Goal: Task Accomplishment & Management: Manage account settings

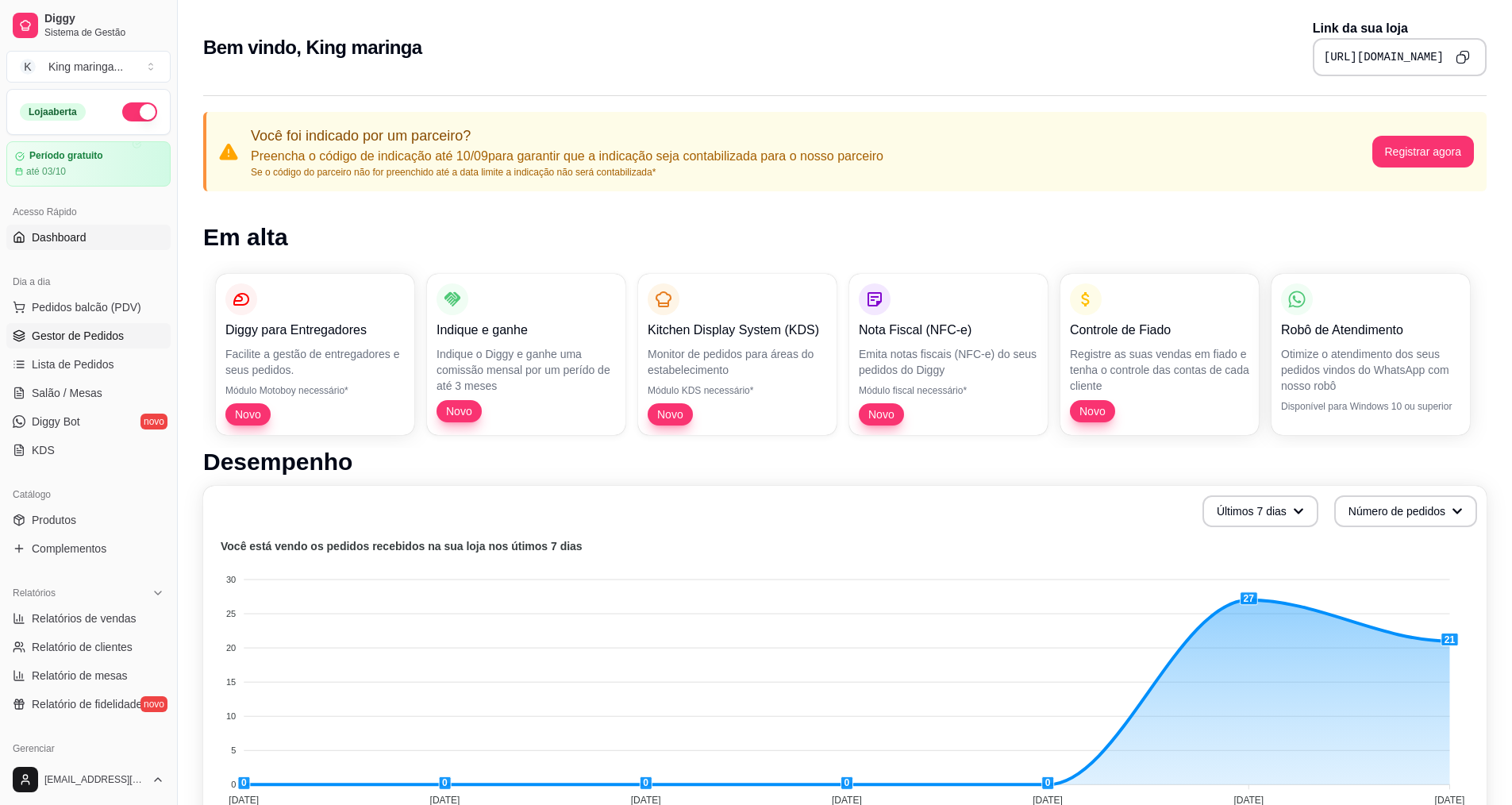
click at [97, 332] on span "Gestor de Pedidos" at bounding box center [77, 335] width 92 height 16
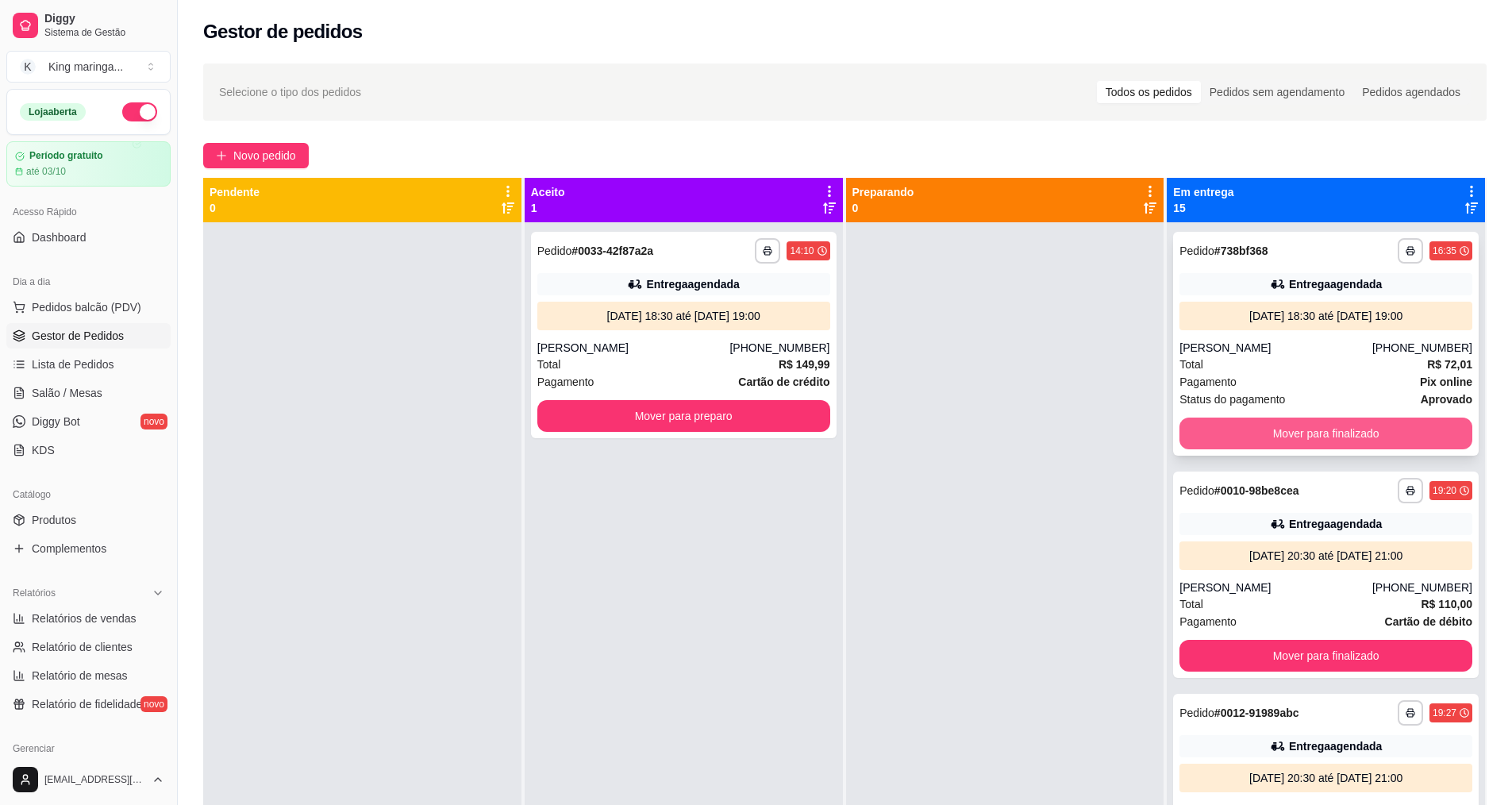
click at [1320, 434] on button "Mover para finalizado" at bounding box center [1326, 434] width 293 height 32
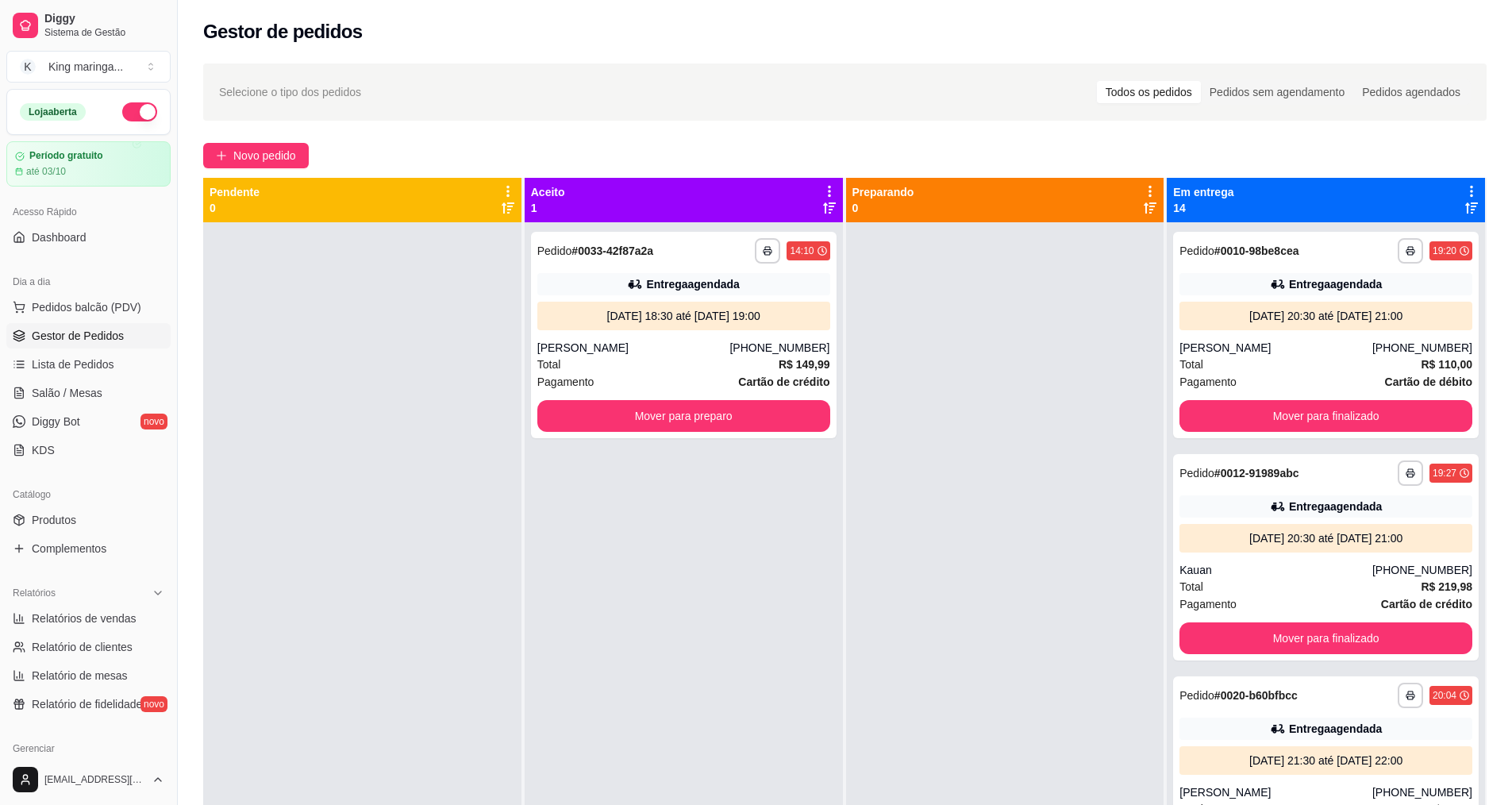
click at [1320, 434] on div "**********" at bounding box center [1326, 334] width 305 height 206
click at [1366, 417] on button "Mover para finalizado" at bounding box center [1326, 416] width 293 height 32
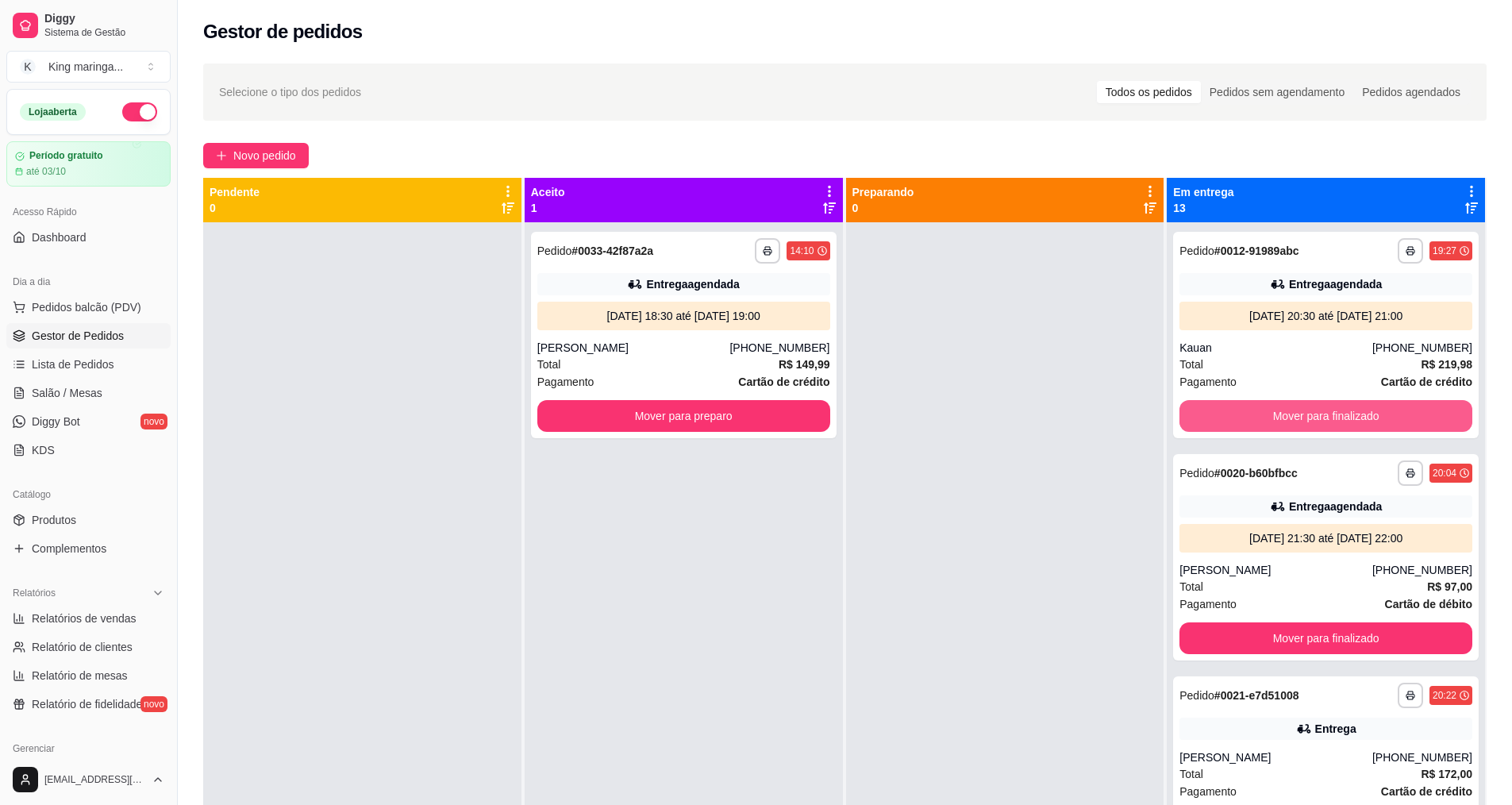
click at [1366, 417] on button "Mover para finalizado" at bounding box center [1326, 416] width 293 height 32
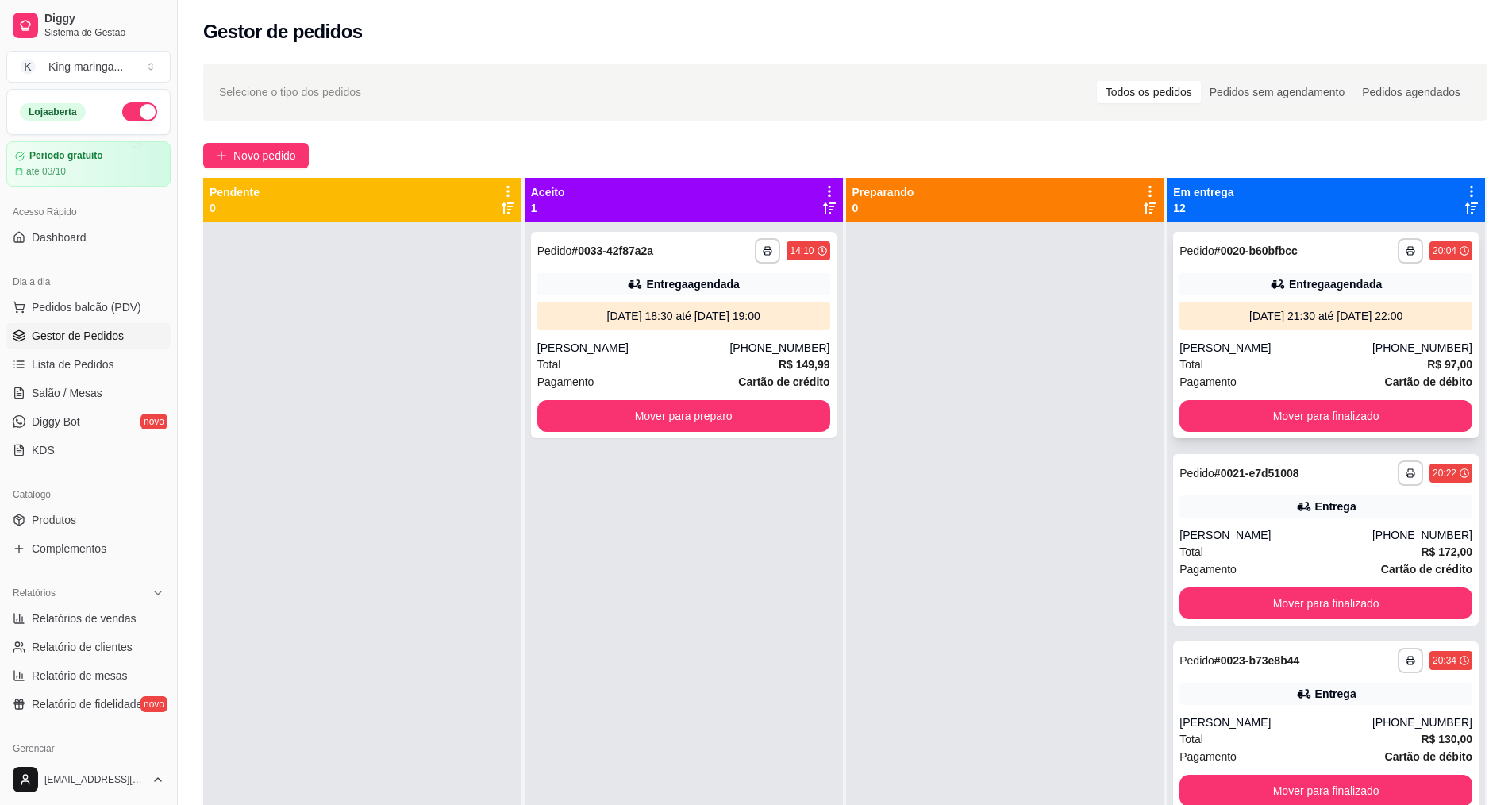
click at [1303, 400] on div "**********" at bounding box center [1326, 334] width 305 height 206
click at [1297, 429] on button "Mover para finalizado" at bounding box center [1326, 416] width 293 height 32
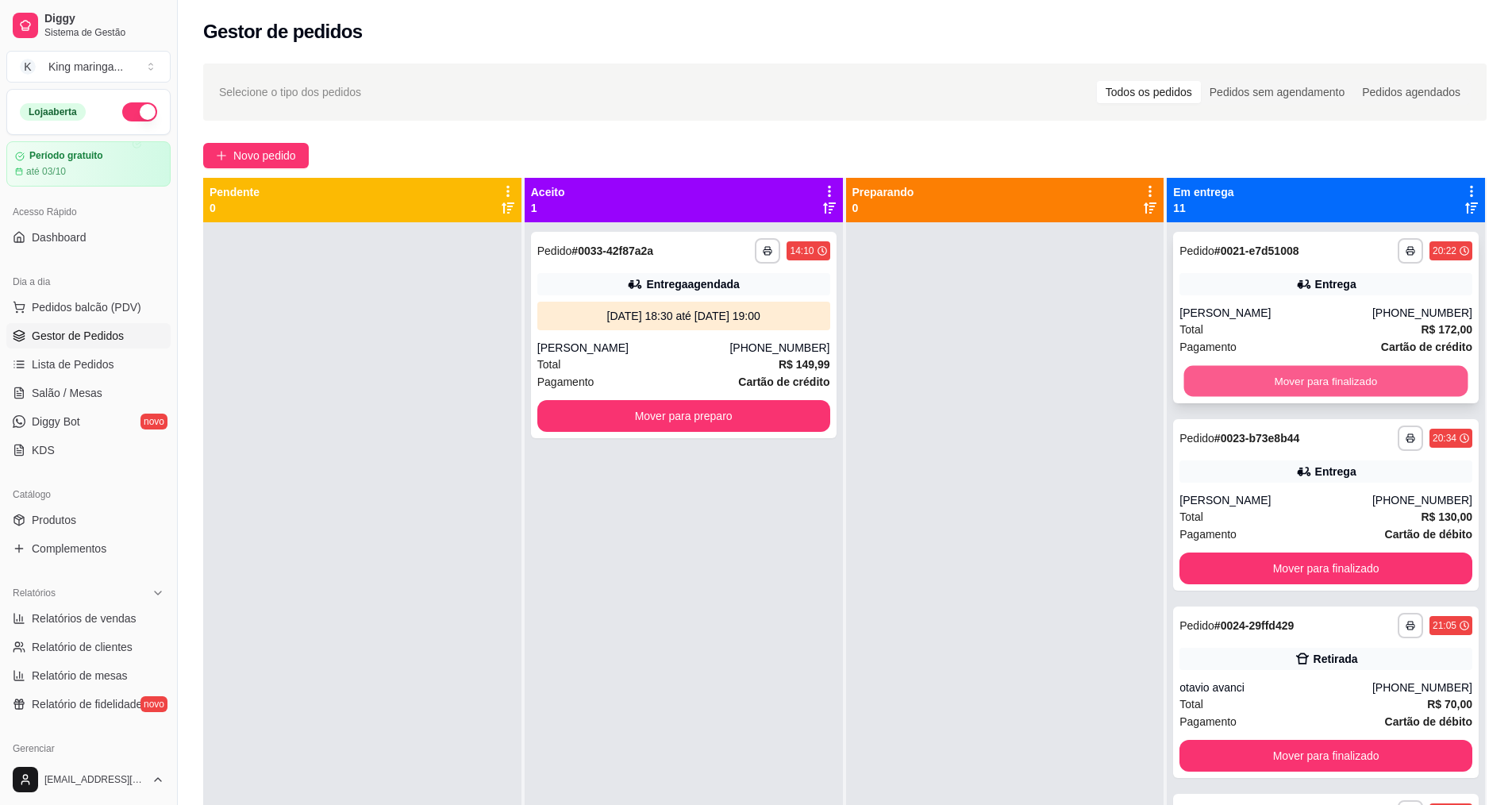
click at [1306, 383] on button "Mover para finalizado" at bounding box center [1326, 381] width 284 height 31
click at [1306, 382] on button "Mover para finalizado" at bounding box center [1326, 381] width 284 height 31
click at [1306, 383] on button "Mover para finalizado" at bounding box center [1326, 381] width 284 height 31
click at [1305, 385] on button "Mover para finalizado" at bounding box center [1326, 381] width 293 height 32
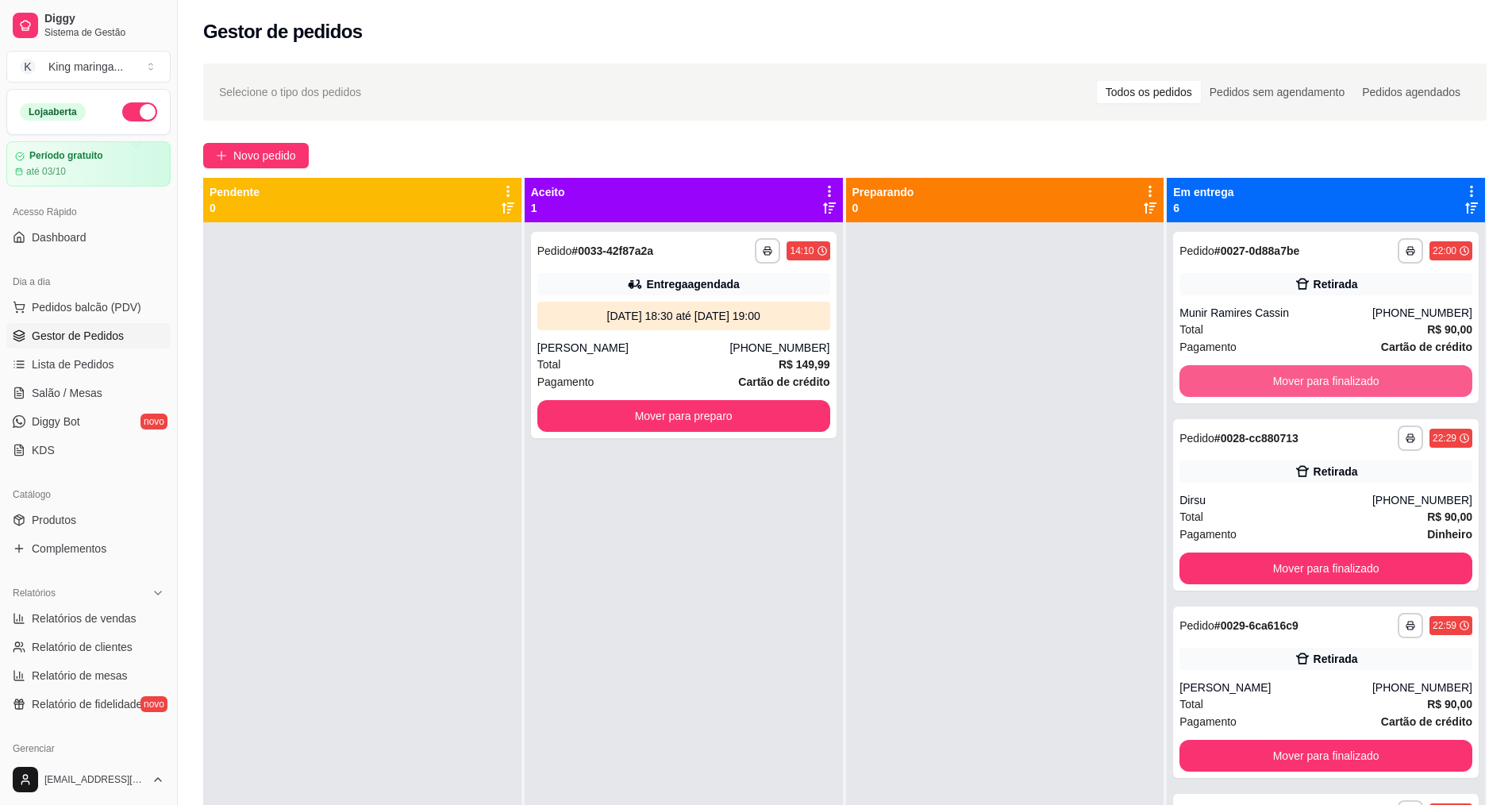
click at [1305, 385] on button "Mover para finalizado" at bounding box center [1326, 381] width 293 height 32
click at [1305, 384] on button "Mover para finalizado" at bounding box center [1326, 381] width 284 height 31
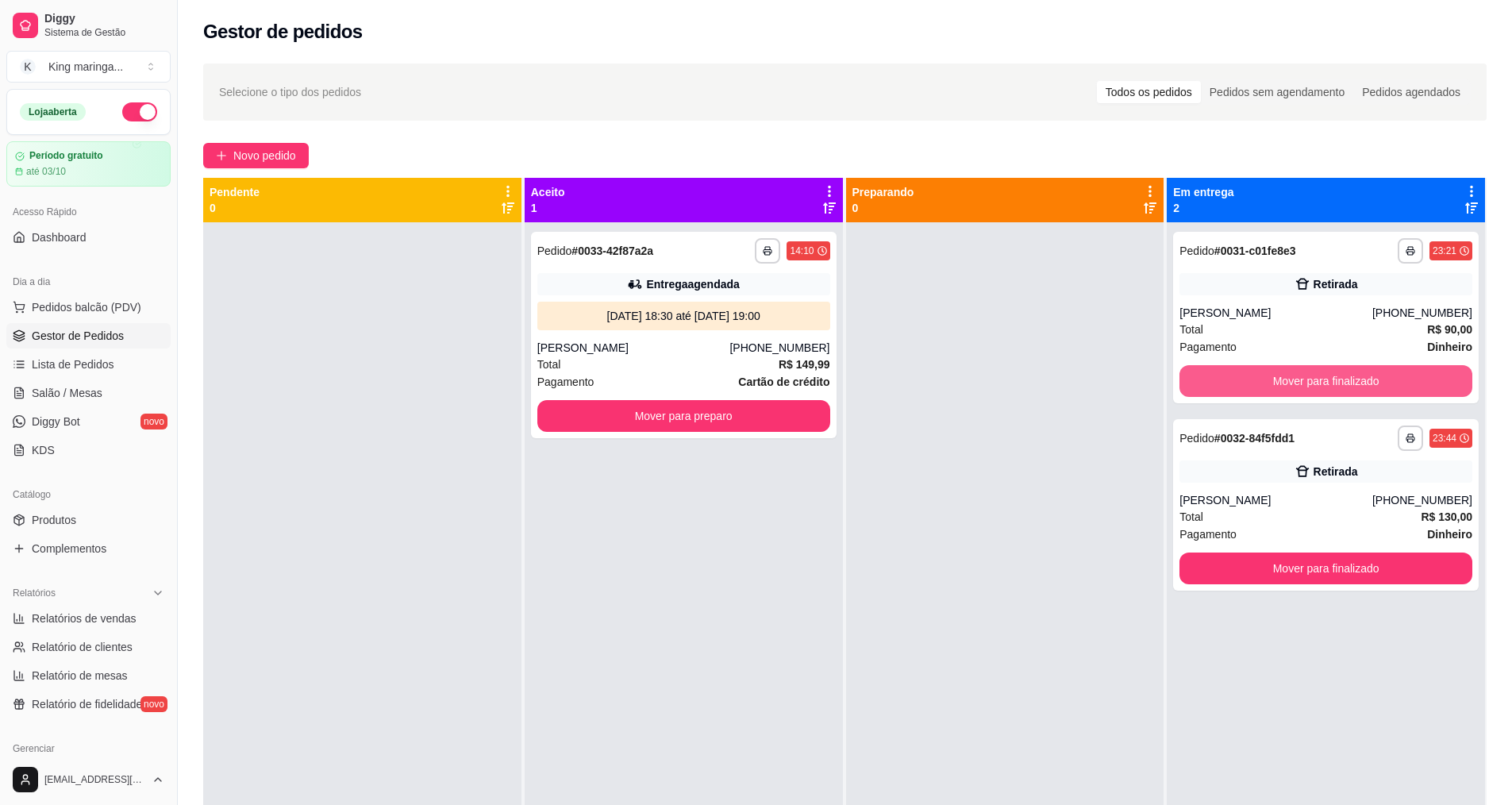
click at [1305, 384] on button "Mover para finalizado" at bounding box center [1326, 381] width 293 height 32
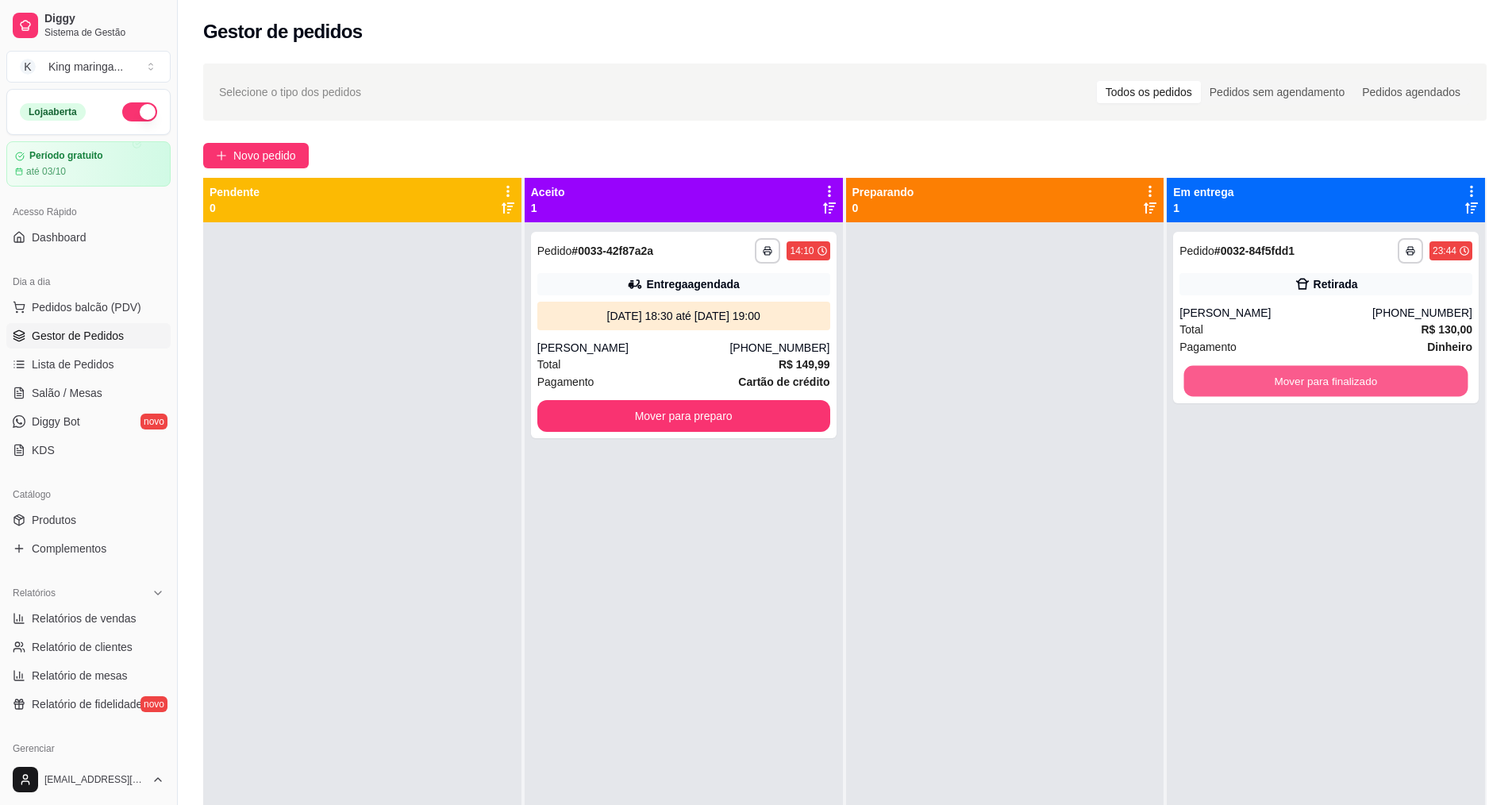
click at [1305, 384] on button "Mover para finalizado" at bounding box center [1326, 381] width 284 height 31
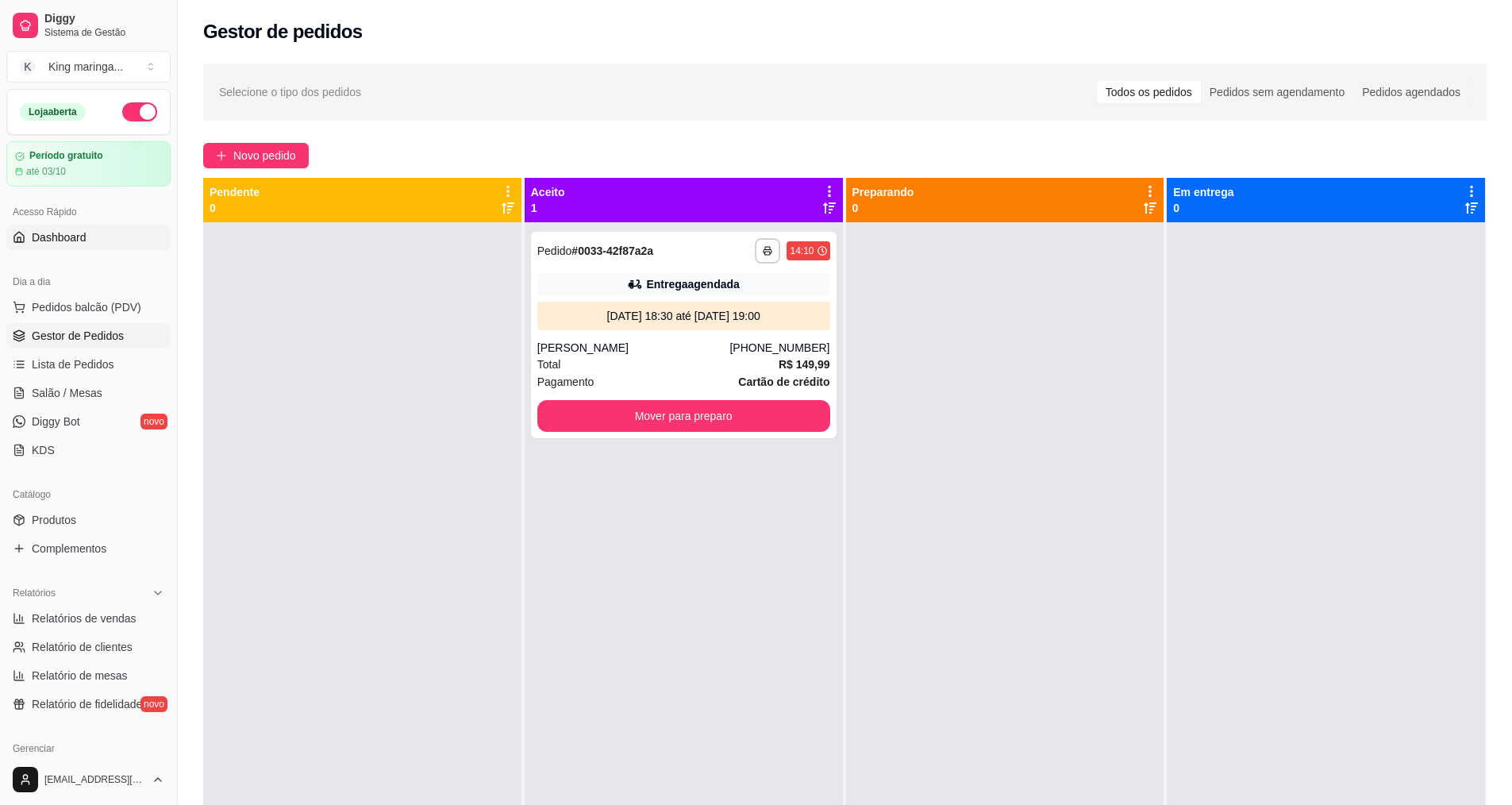
click at [62, 236] on span "Dashboard" at bounding box center [60, 237] width 55 height 16
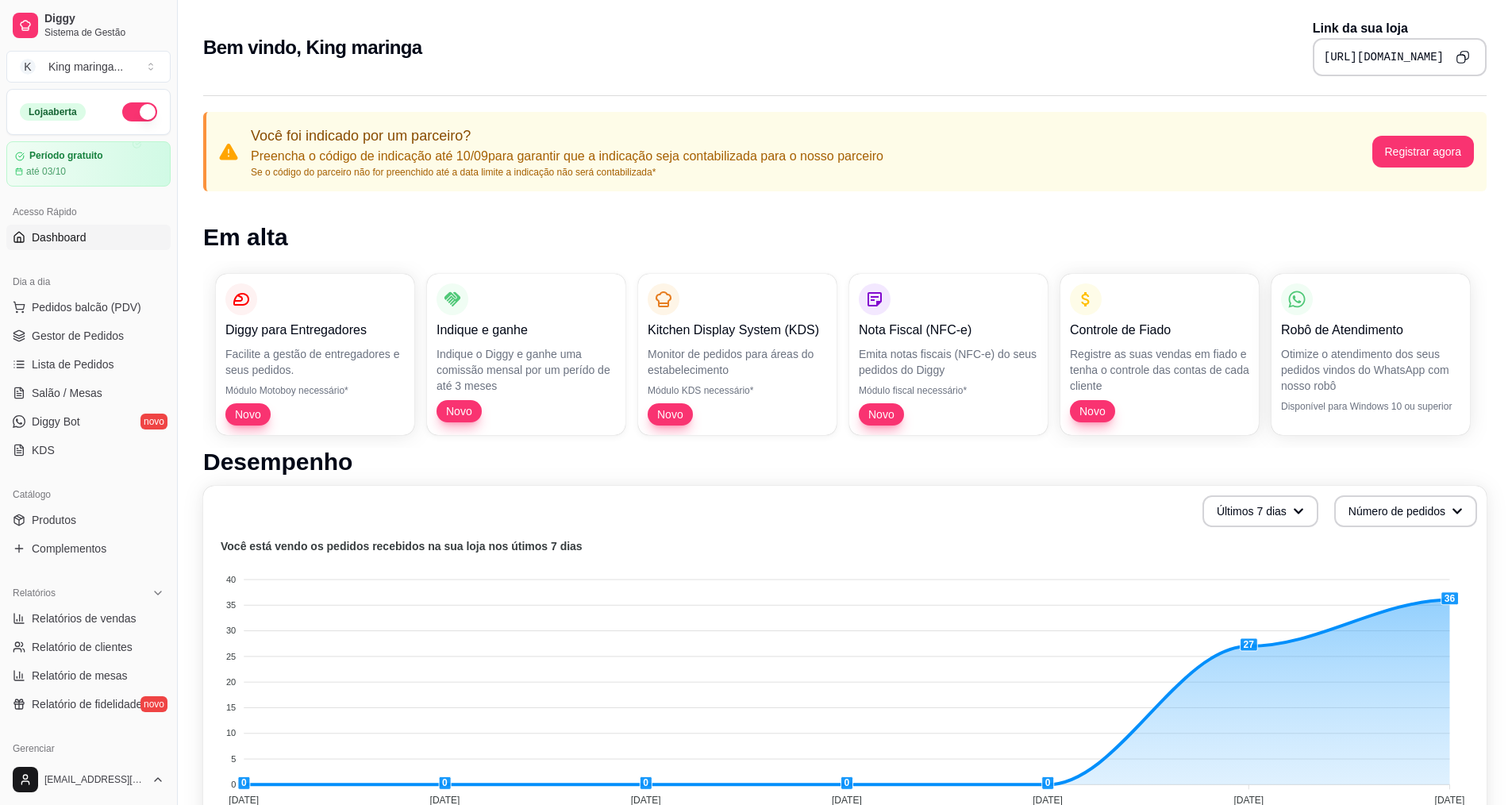
click at [1471, 58] on button "Copy to clipboard" at bounding box center [1463, 57] width 25 height 25
click at [76, 336] on span "Gestor de Pedidos" at bounding box center [77, 335] width 92 height 16
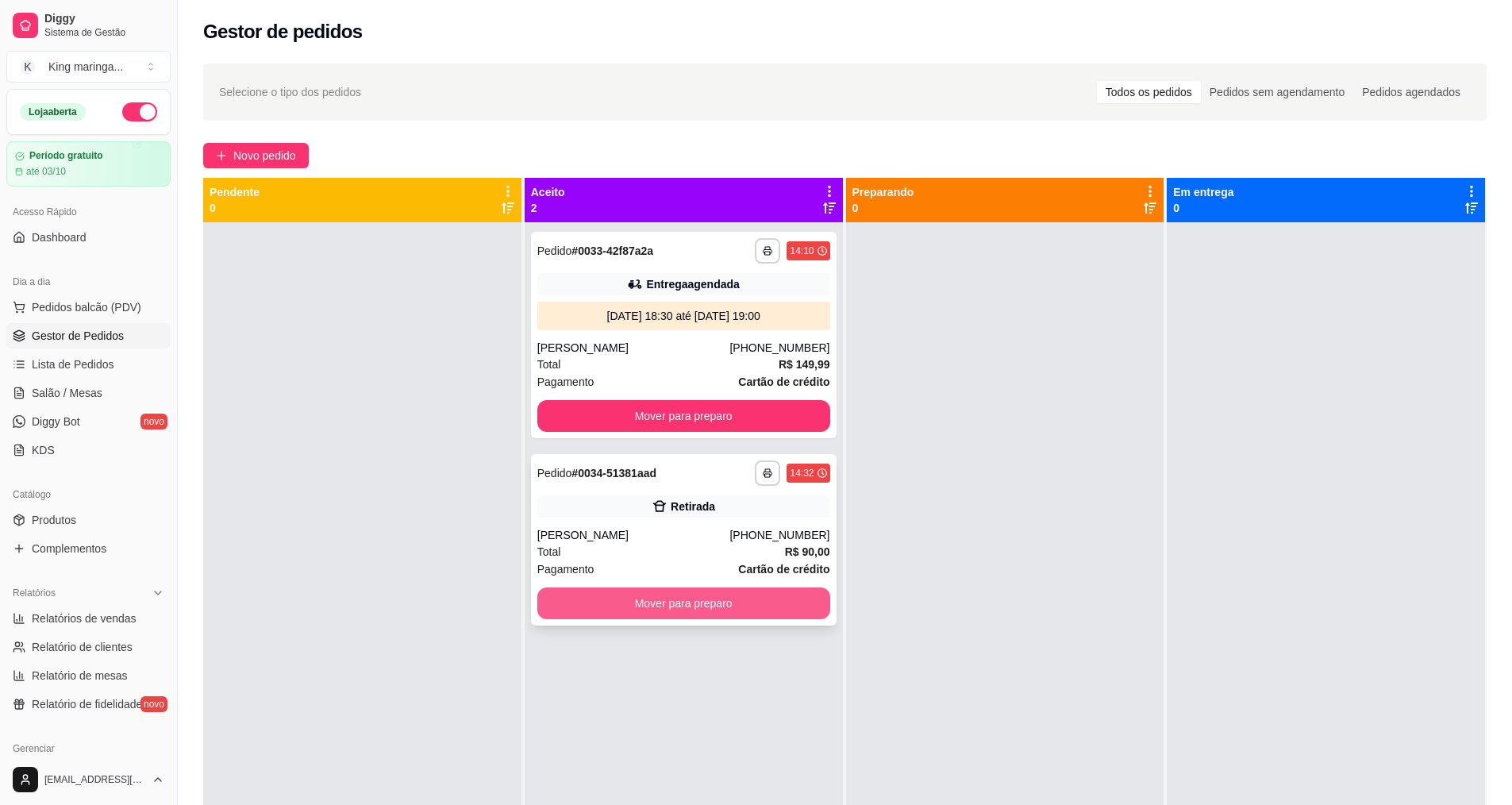
click at [662, 608] on button "Mover para preparo" at bounding box center [684, 604] width 293 height 32
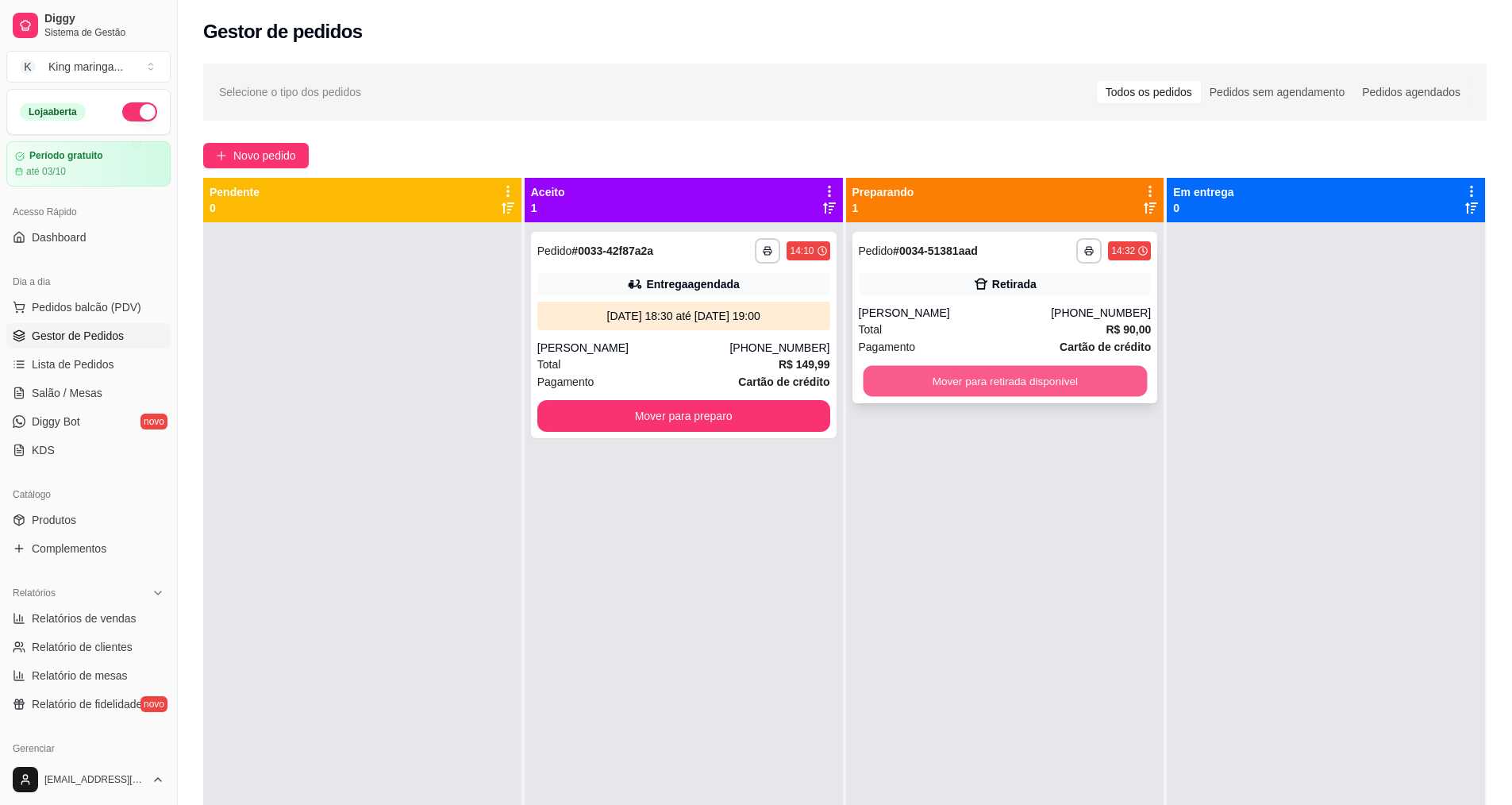
click at [1038, 385] on button "Mover para retirada disponível" at bounding box center [1005, 381] width 284 height 31
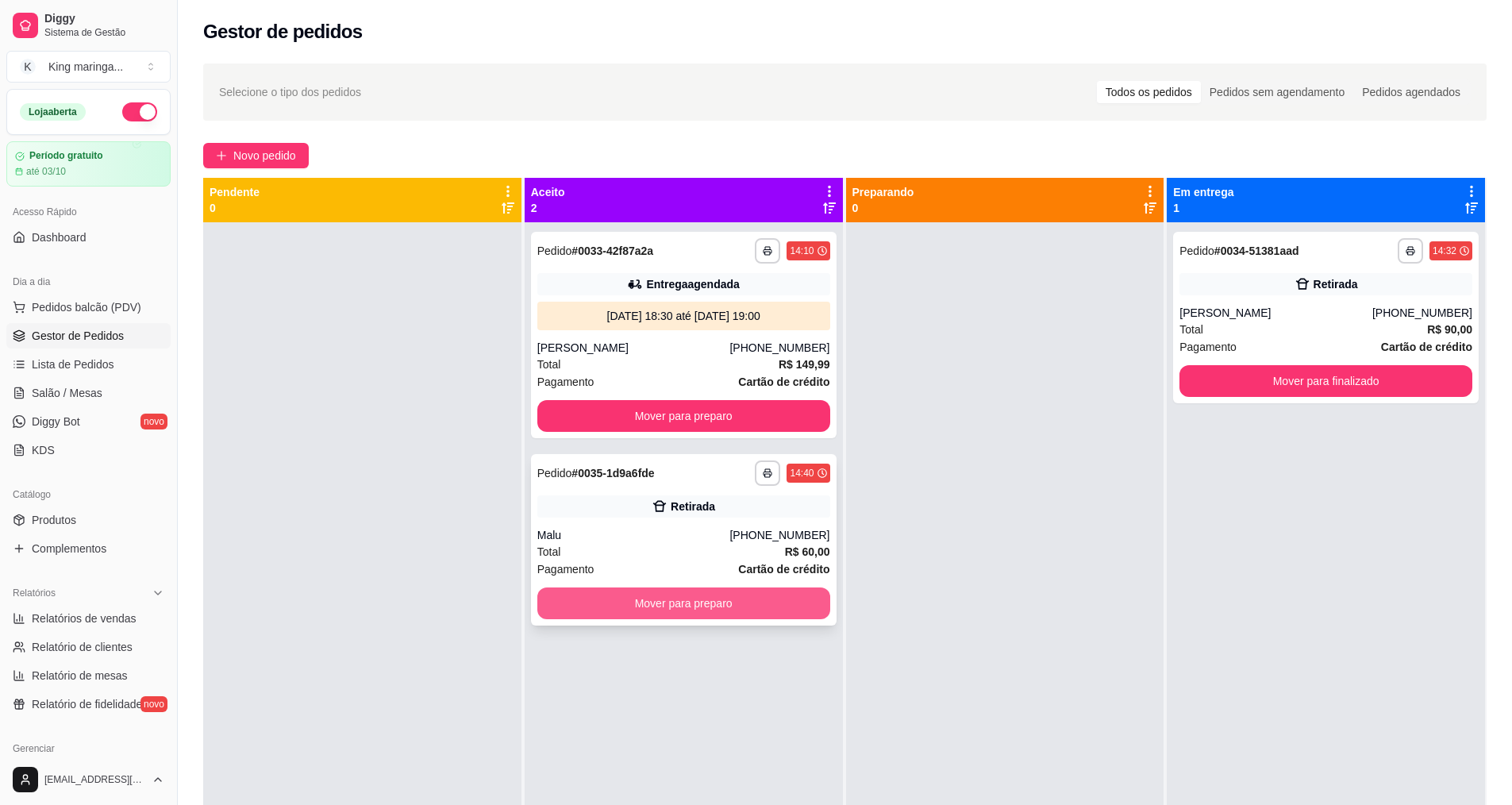
click at [707, 598] on button "Mover para preparo" at bounding box center [684, 604] width 293 height 32
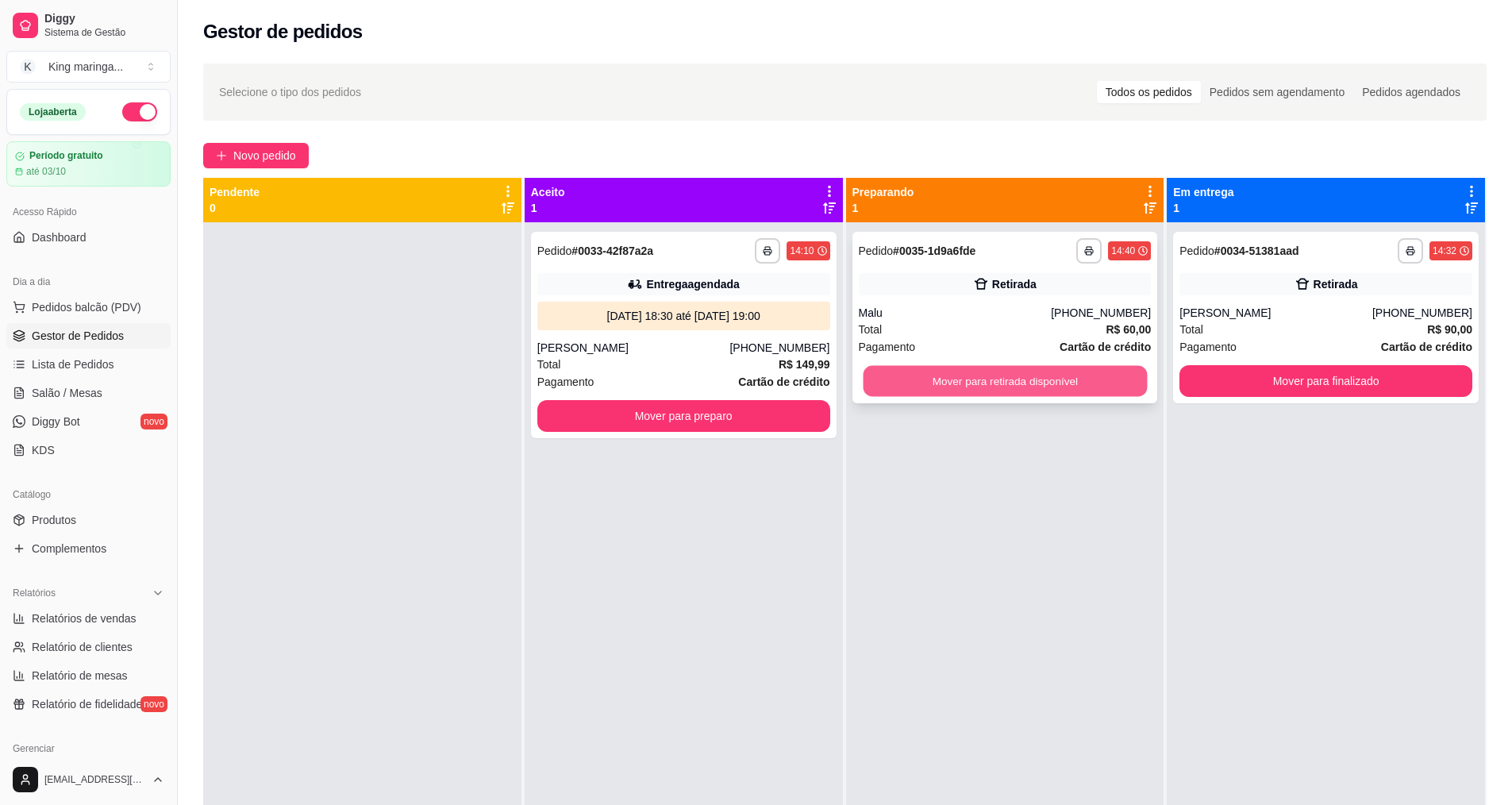
click at [1070, 374] on button "Mover para retirada disponível" at bounding box center [1005, 381] width 284 height 31
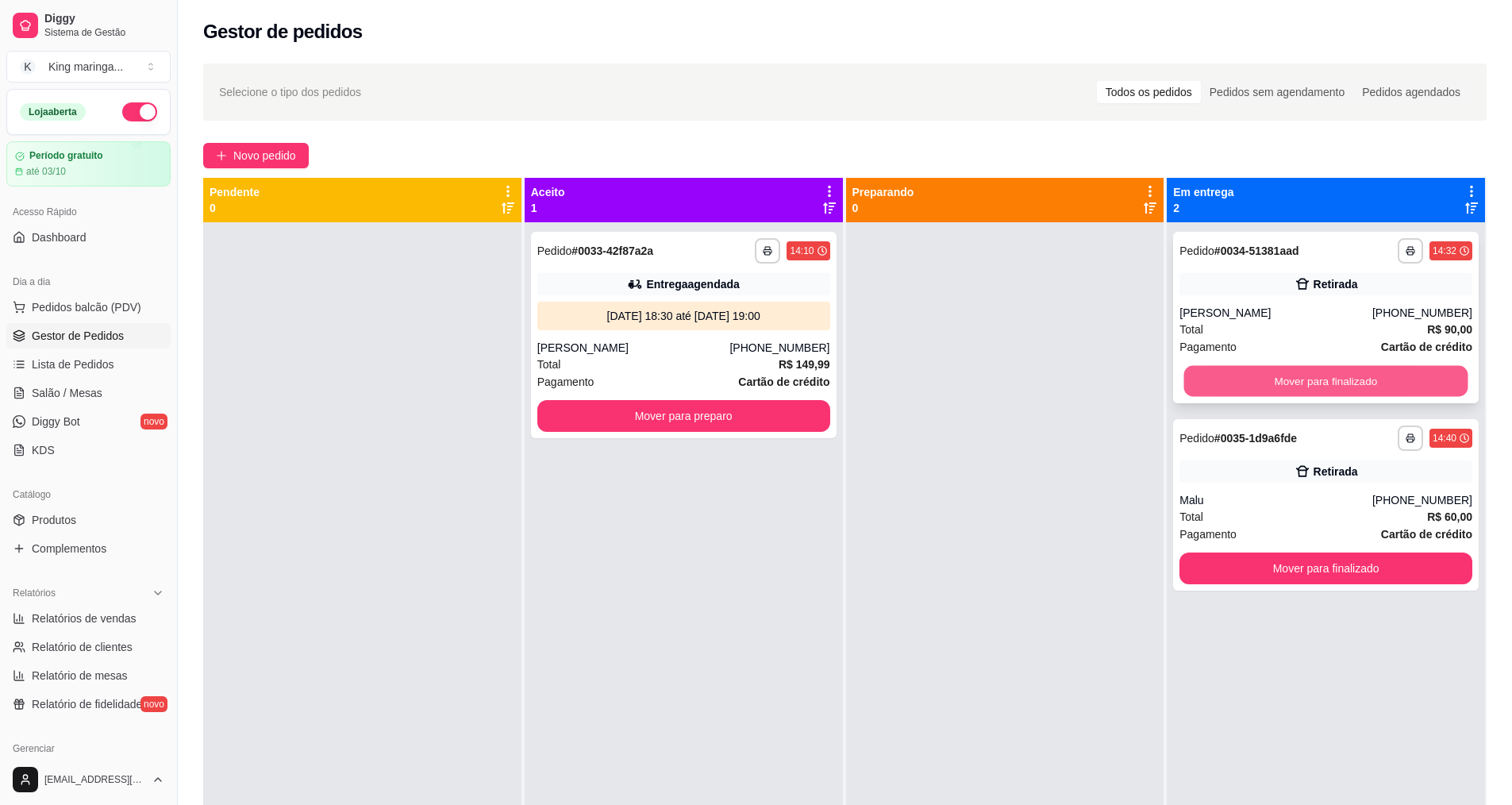
click at [1399, 382] on button "Mover para finalizado" at bounding box center [1326, 381] width 284 height 31
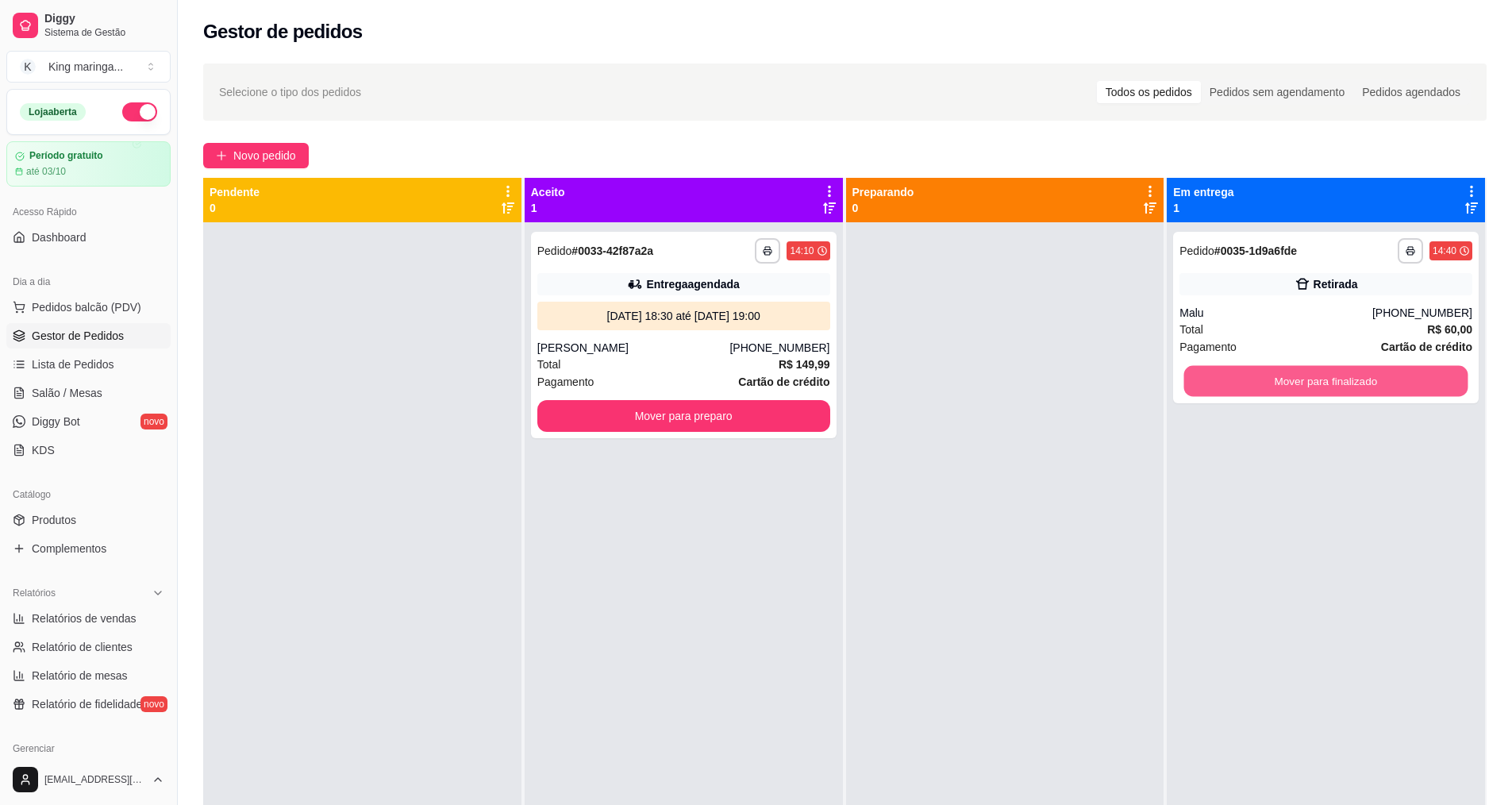
click at [1399, 382] on button "Mover para finalizado" at bounding box center [1326, 381] width 284 height 31
